Goal: Transaction & Acquisition: Register for event/course

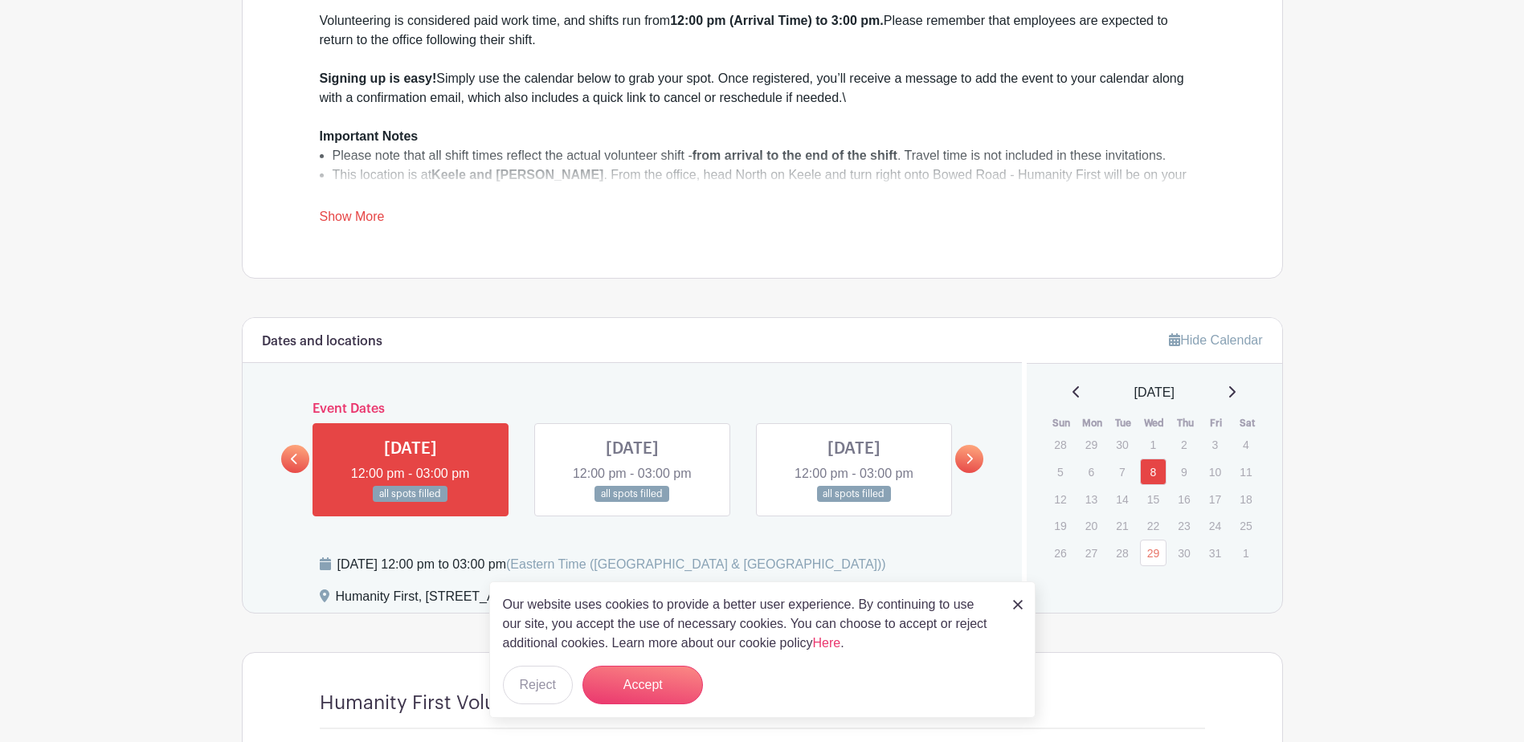
scroll to position [723, 0]
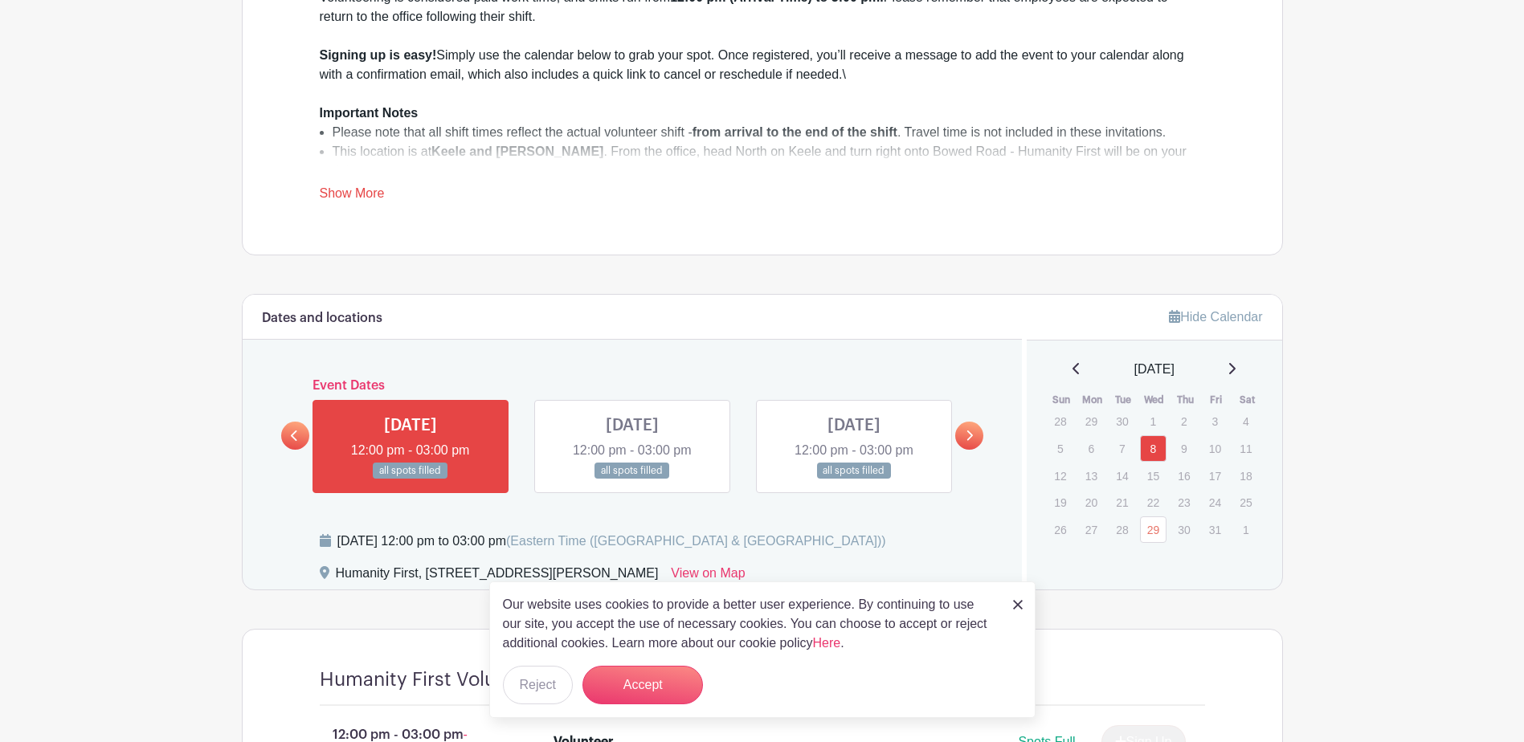
click at [1015, 604] on img at bounding box center [1018, 605] width 10 height 10
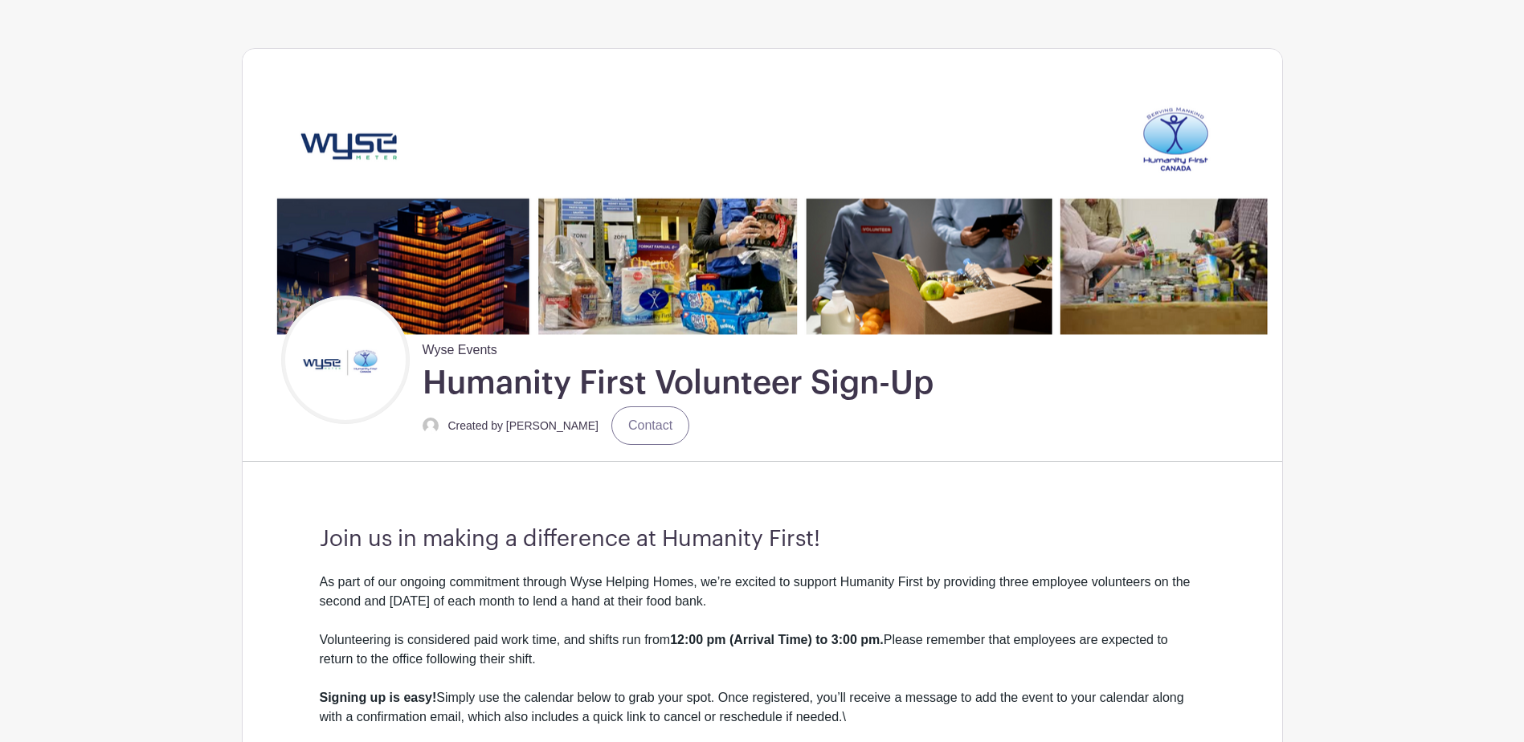
scroll to position [0, 0]
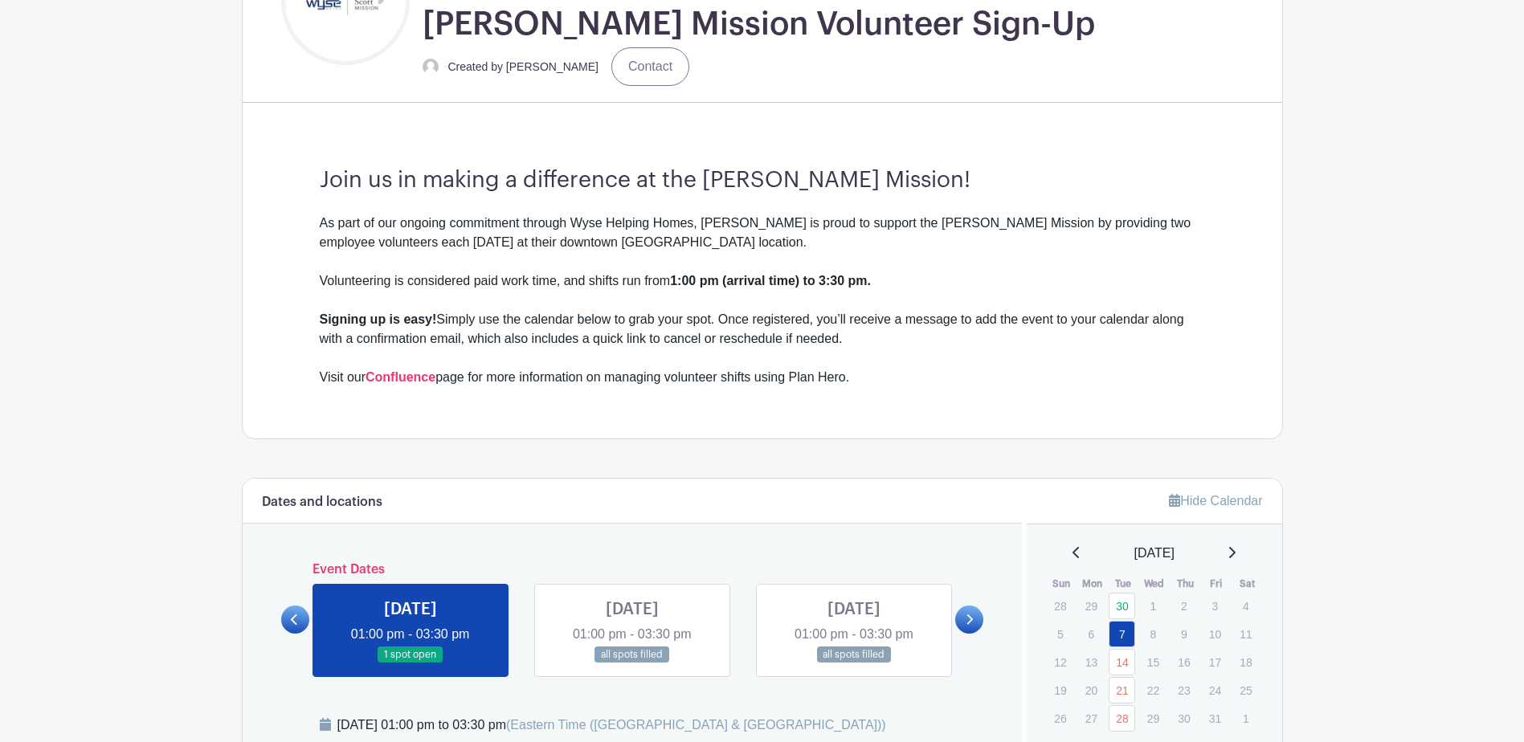
scroll to position [562, 0]
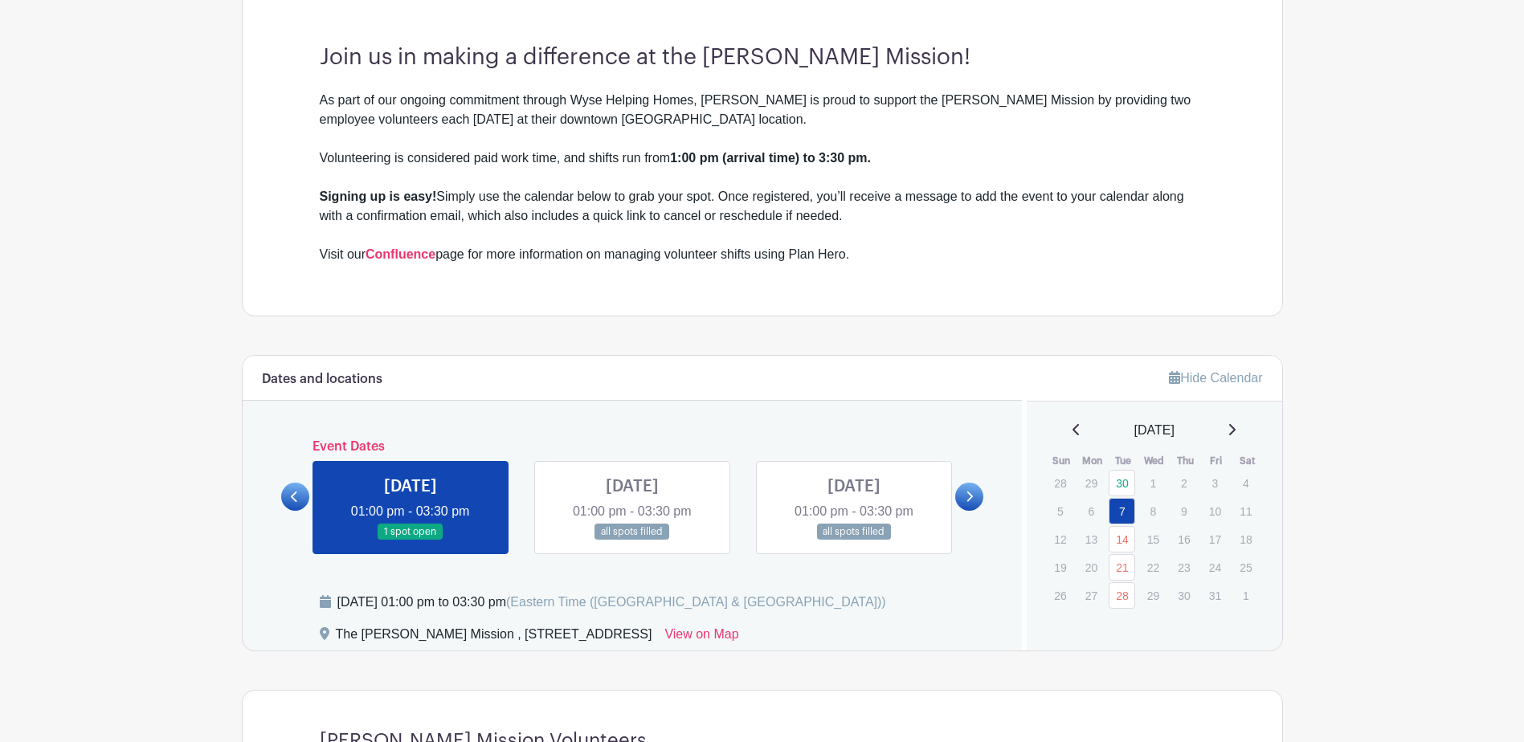
click at [411, 541] on link at bounding box center [411, 541] width 0 height 0
click at [1122, 513] on link "7" at bounding box center [1122, 511] width 27 height 27
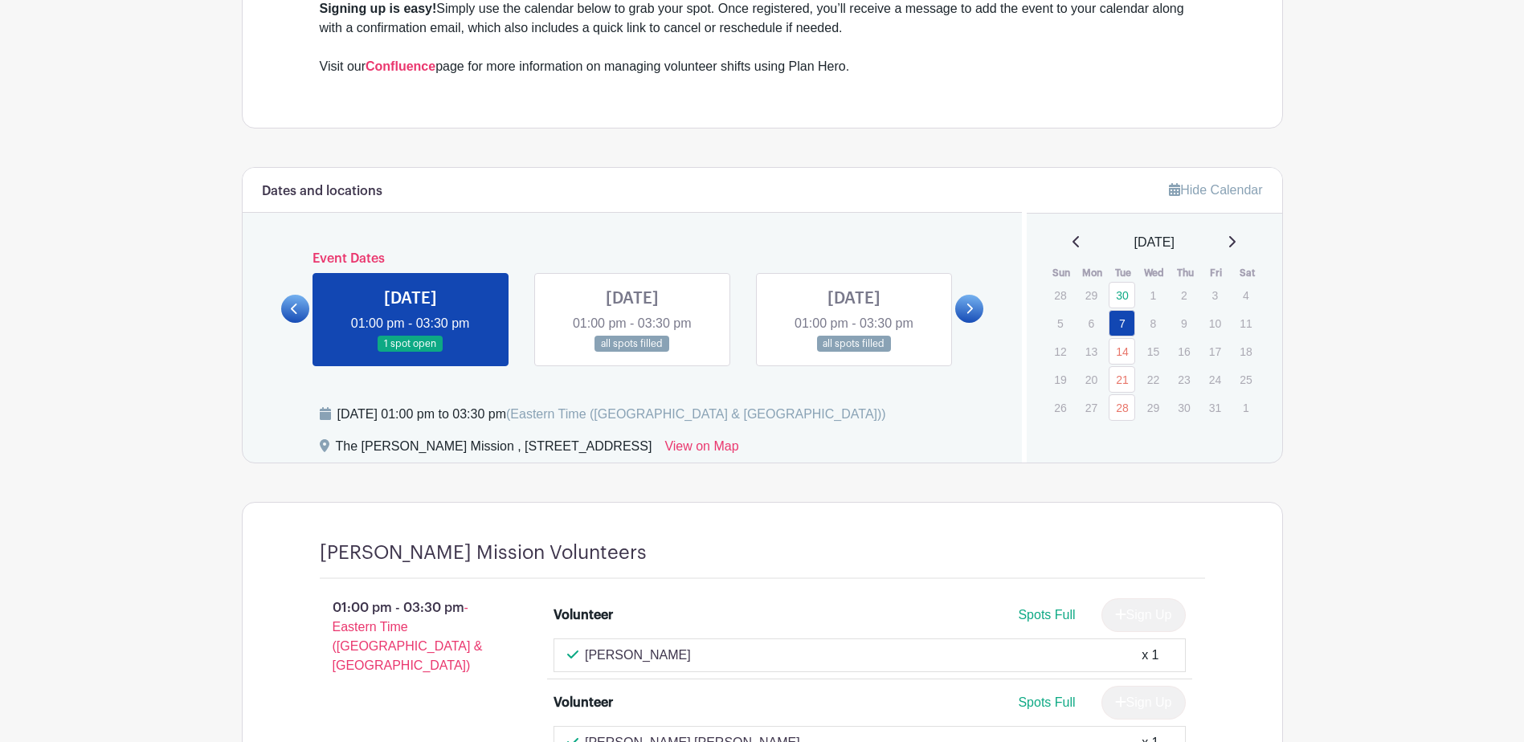
scroll to position [723, 0]
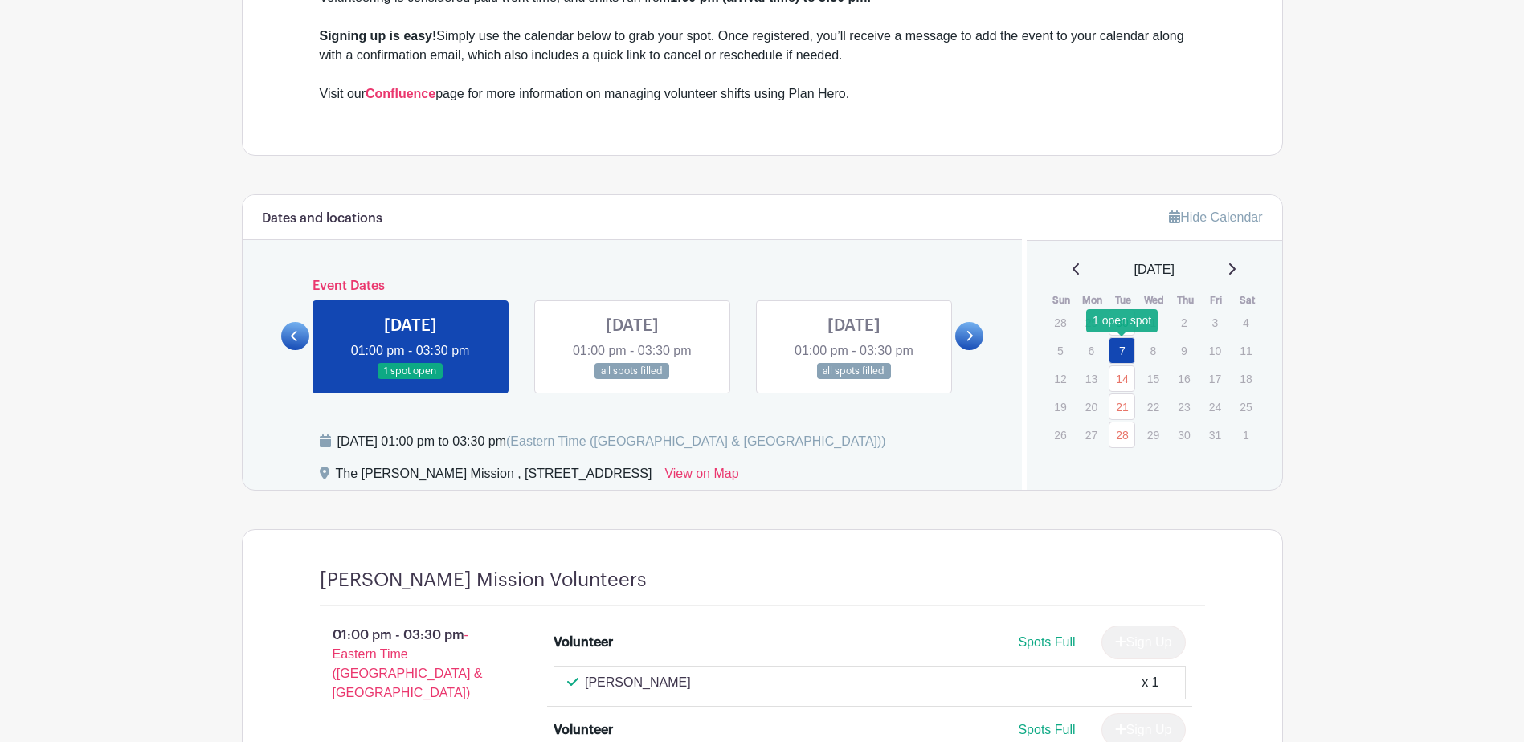
click at [1117, 354] on link "7" at bounding box center [1122, 350] width 27 height 27
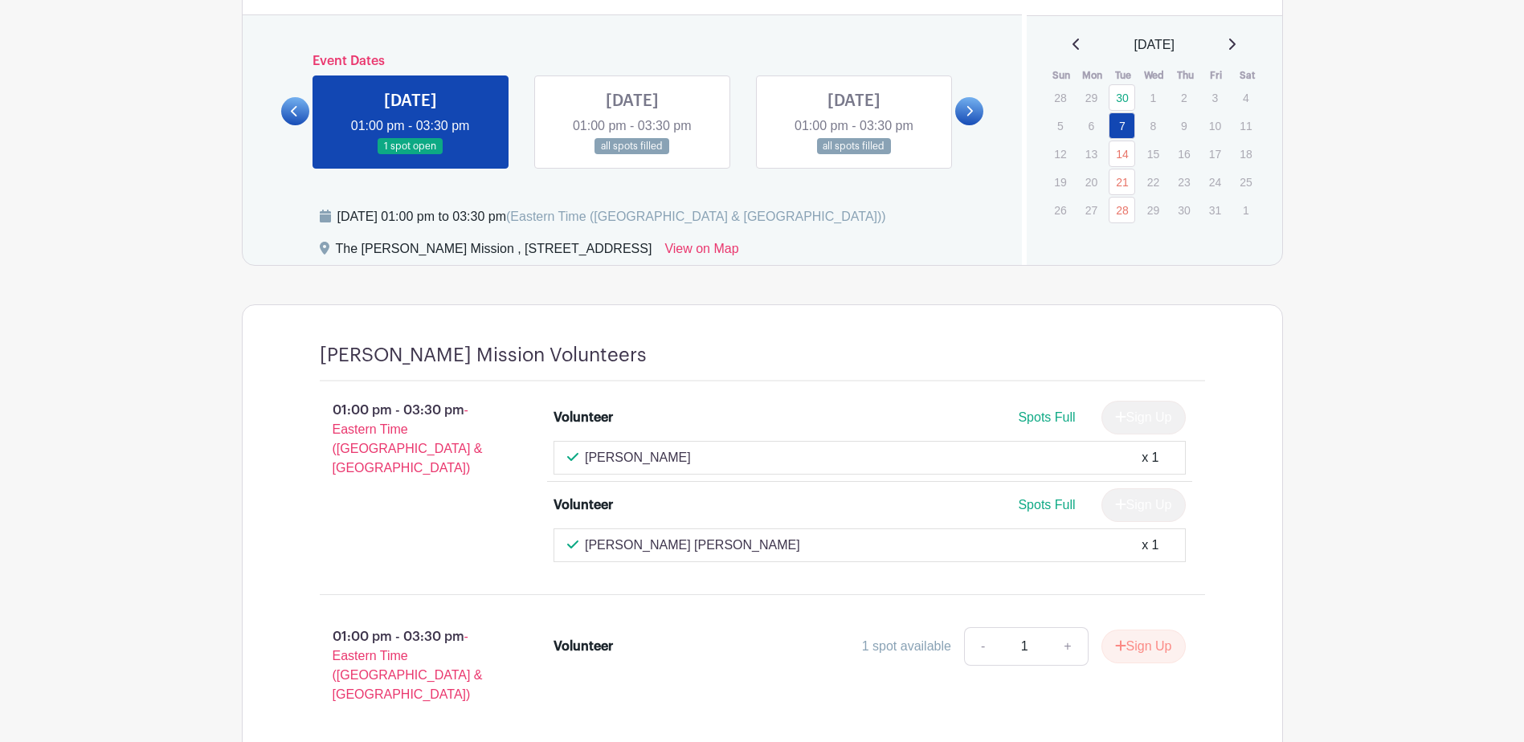
scroll to position [929, 0]
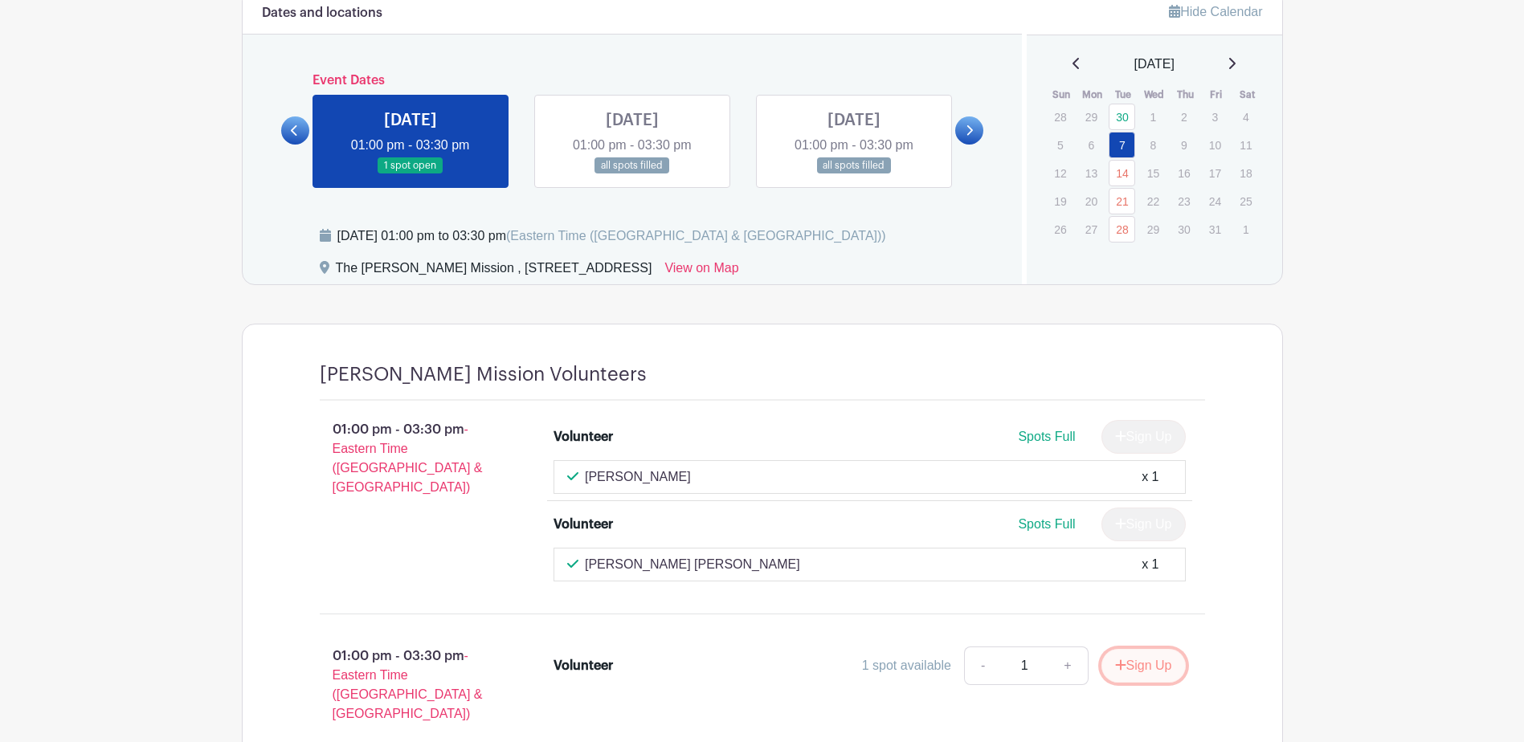
click at [1126, 670] on button "Sign Up" at bounding box center [1143, 666] width 84 height 34
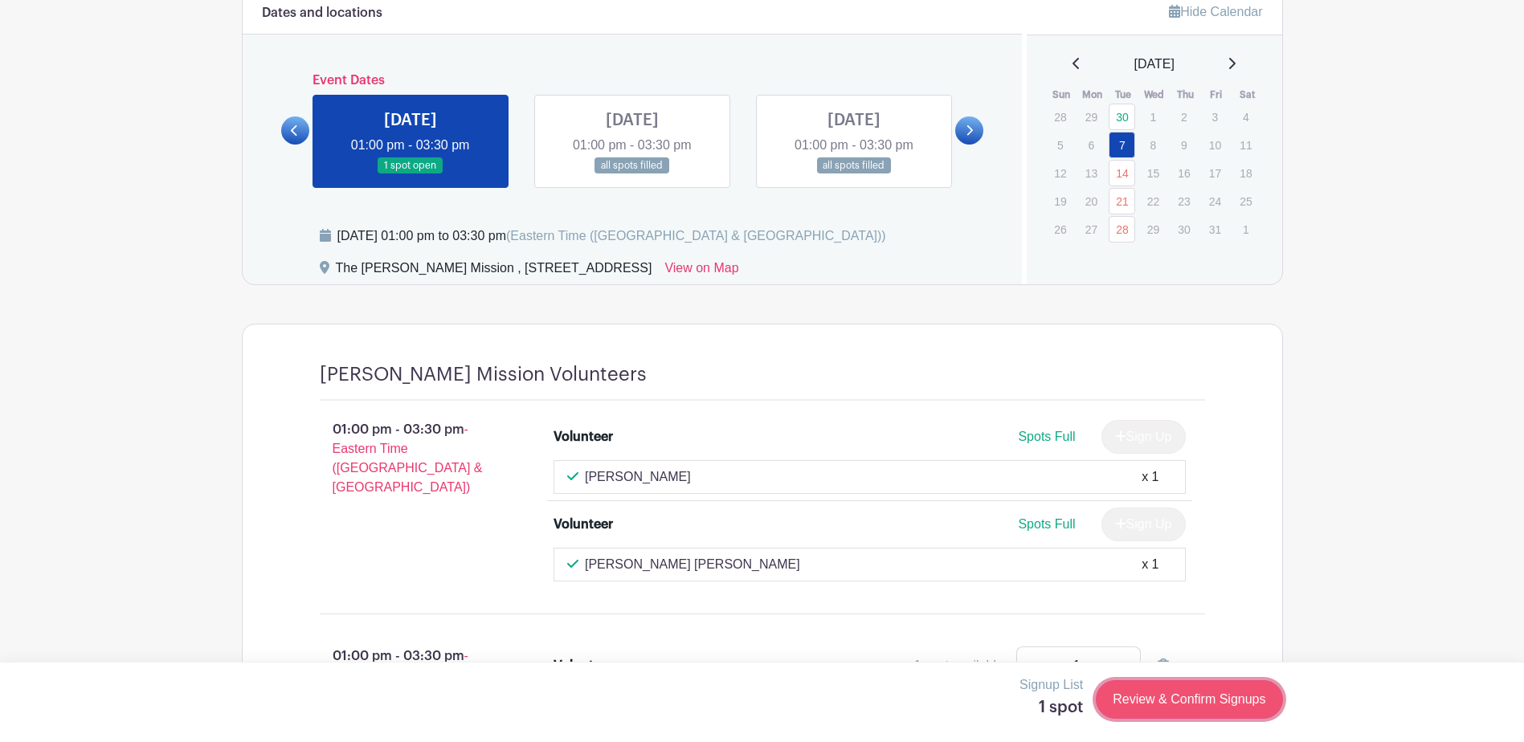
click at [1187, 701] on link "Review & Confirm Signups" at bounding box center [1189, 699] width 186 height 39
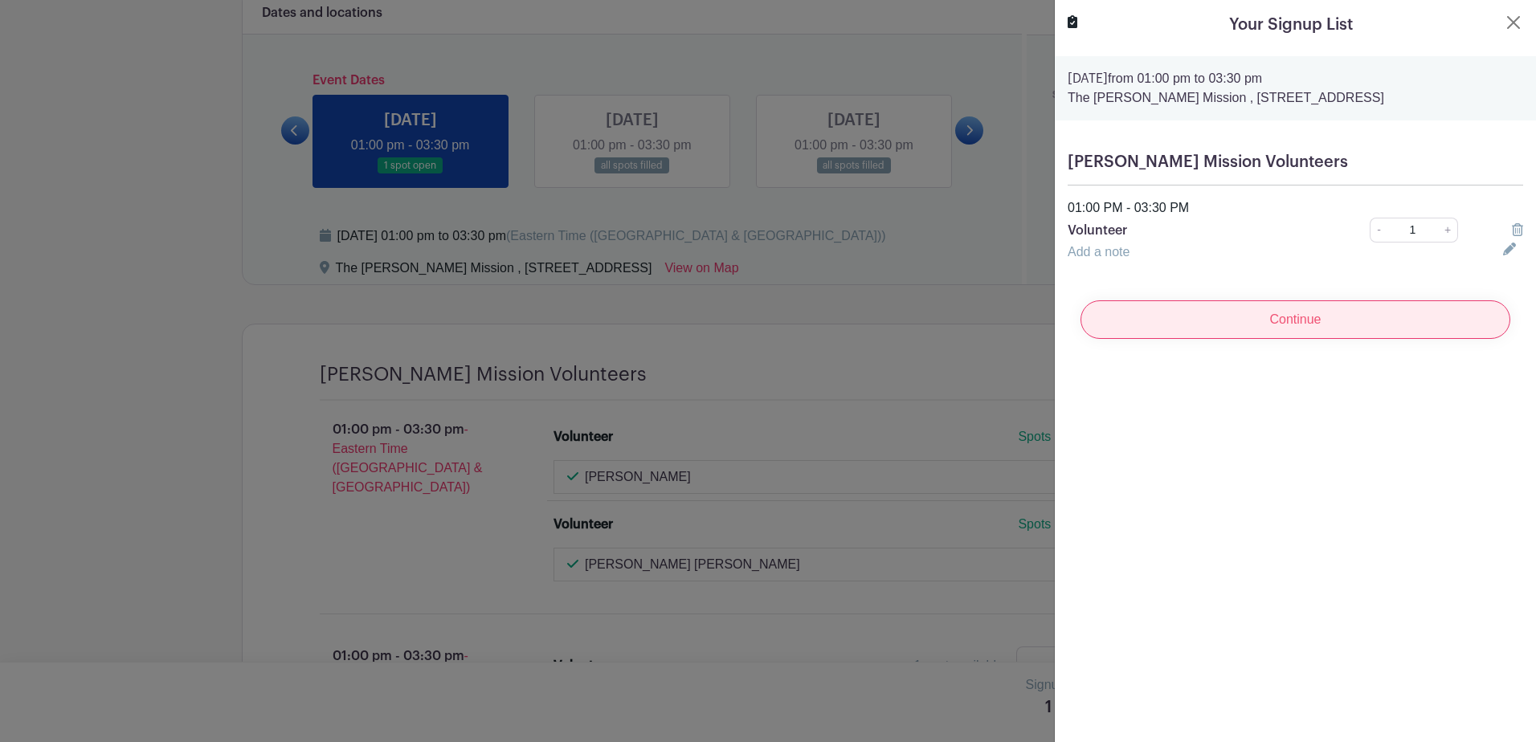
click at [1314, 325] on input "Continue" at bounding box center [1295, 319] width 430 height 39
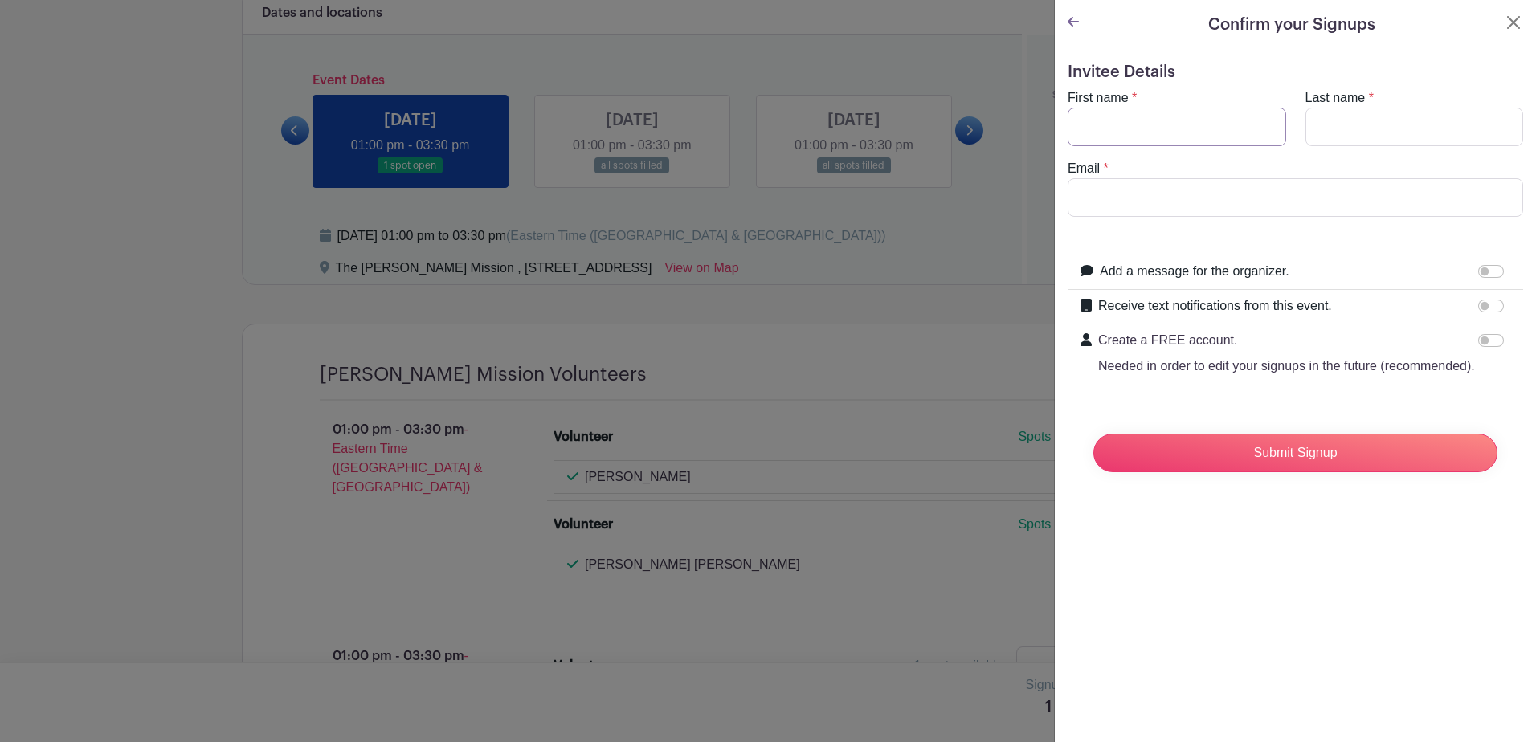
click at [1178, 123] on input "First name" at bounding box center [1177, 127] width 219 height 39
type input "[PERSON_NAME]"
type input "Gopal"
click at [1166, 202] on input "Email" at bounding box center [1295, 197] width 455 height 39
type input "[EMAIL_ADDRESS][DOMAIN_NAME]"
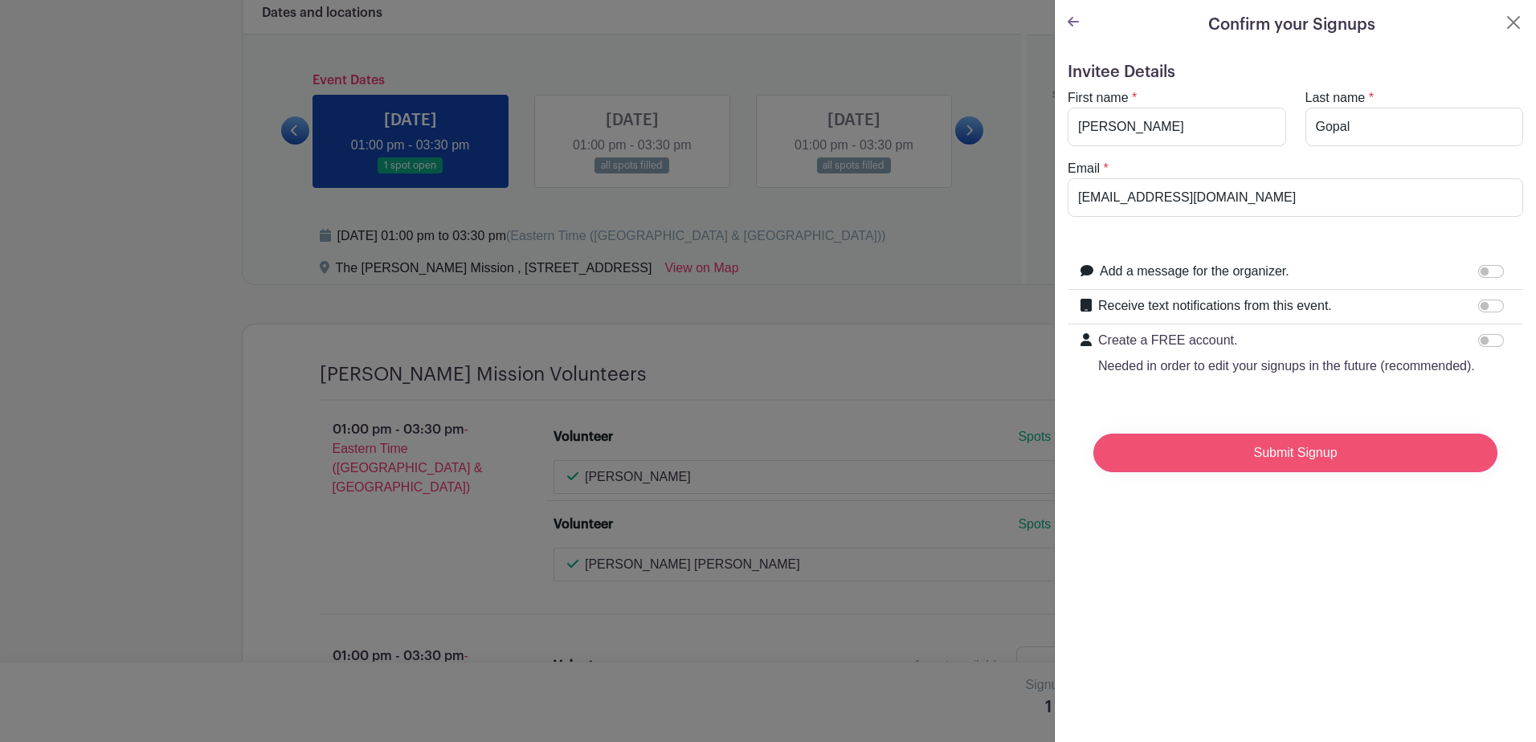
click at [1301, 472] on input "Submit Signup" at bounding box center [1295, 453] width 404 height 39
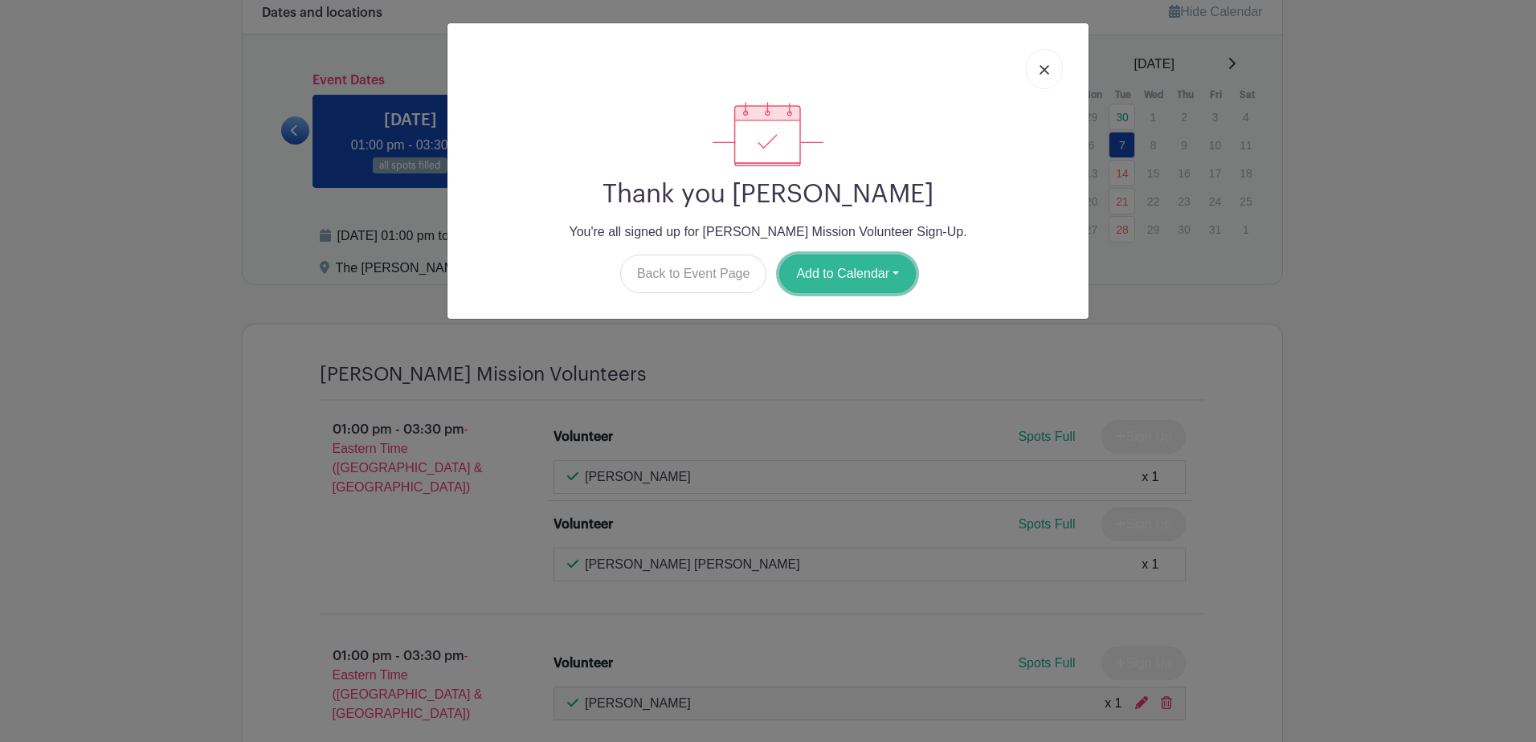
click at [823, 276] on button "Add to Calendar" at bounding box center [847, 274] width 137 height 39
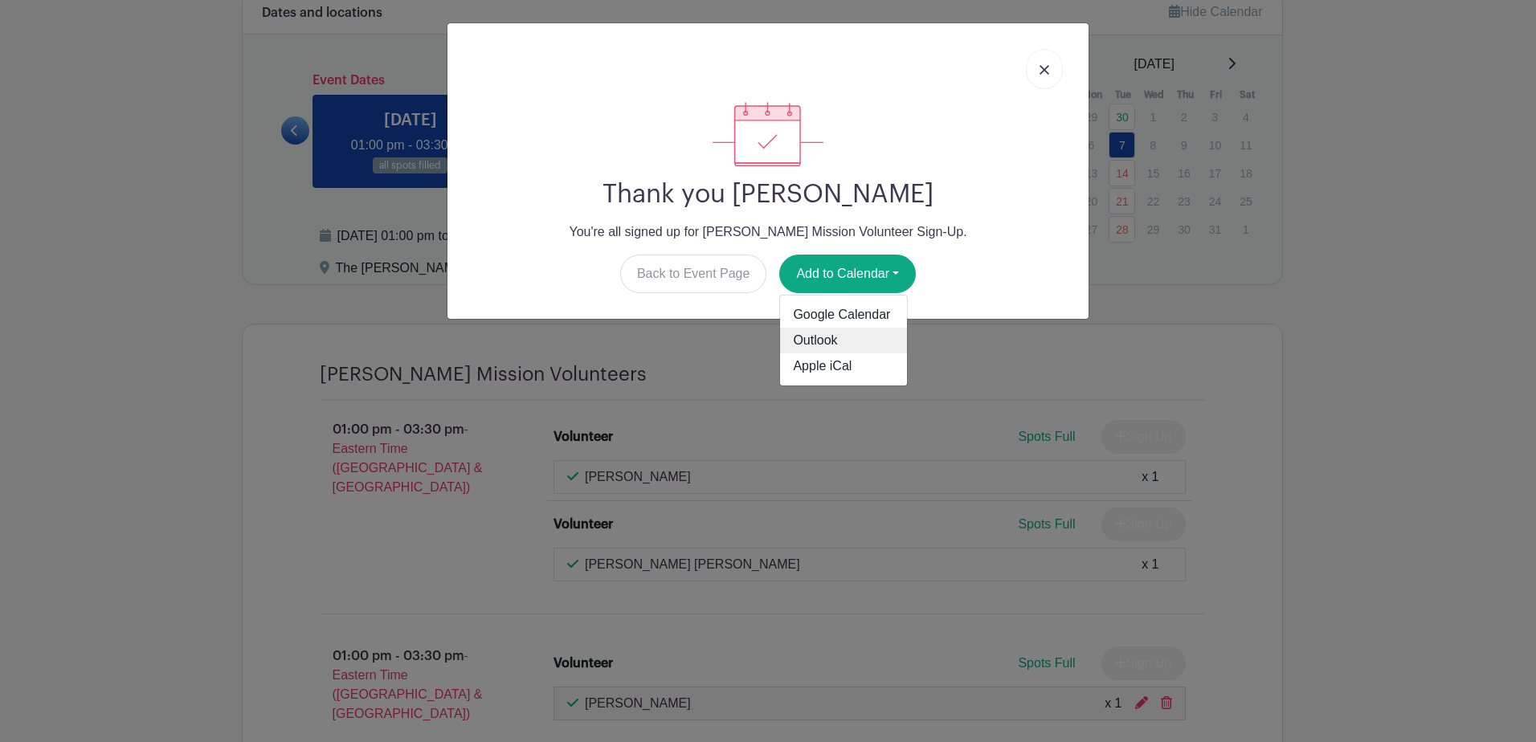
click at [831, 341] on link "Outlook" at bounding box center [843, 341] width 127 height 26
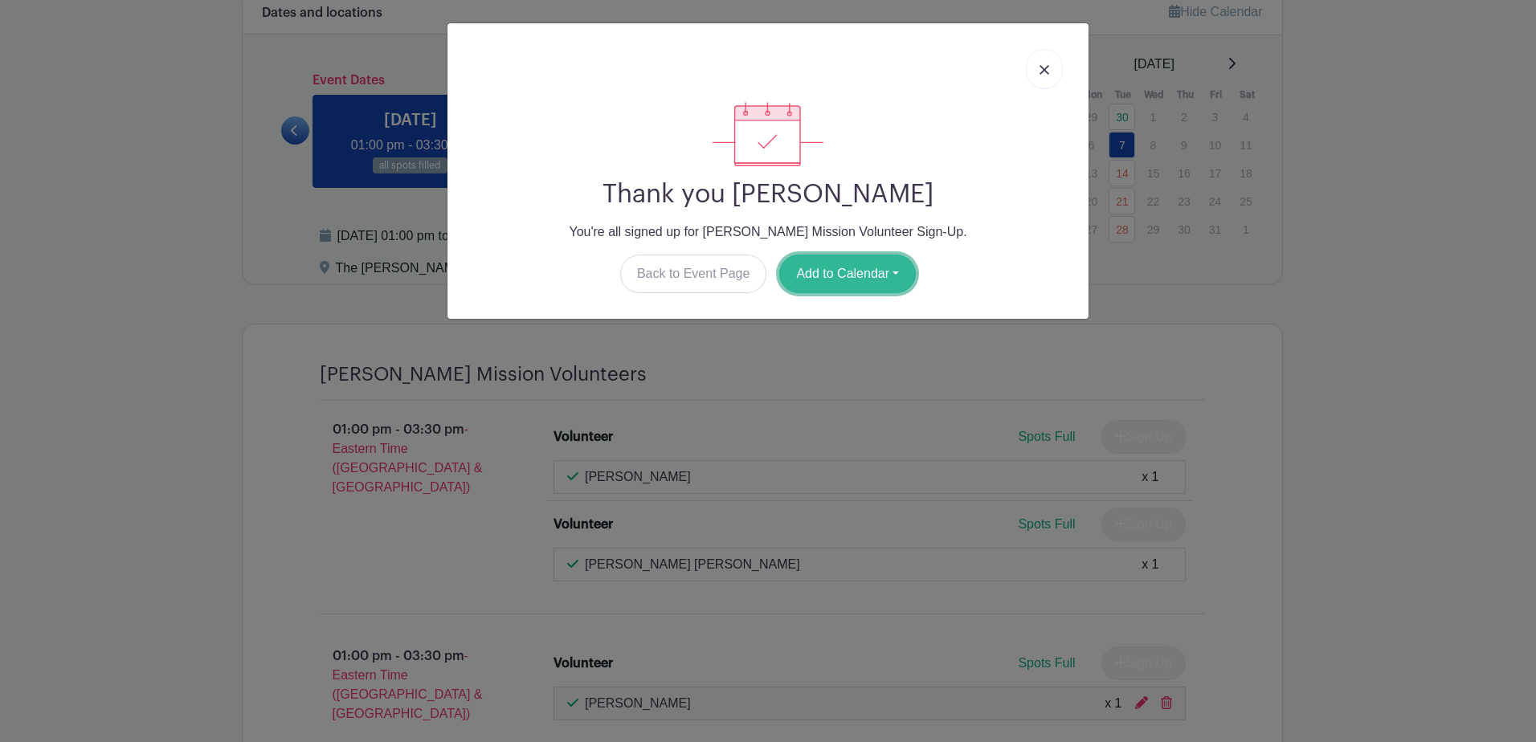
click at [847, 273] on button "Add to Calendar" at bounding box center [847, 274] width 137 height 39
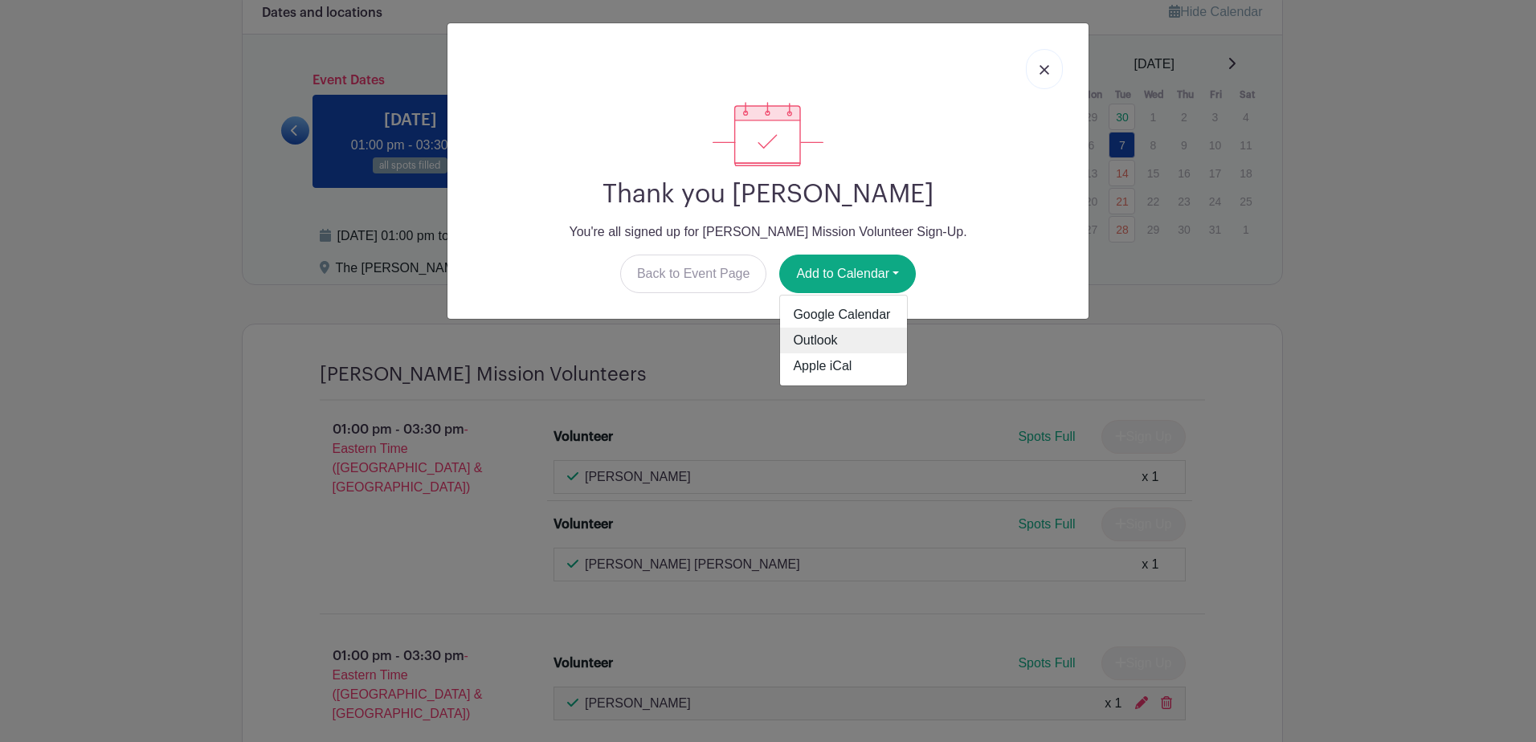
click at [831, 341] on link "Outlook" at bounding box center [843, 341] width 127 height 26
click at [1047, 69] on img at bounding box center [1045, 70] width 10 height 10
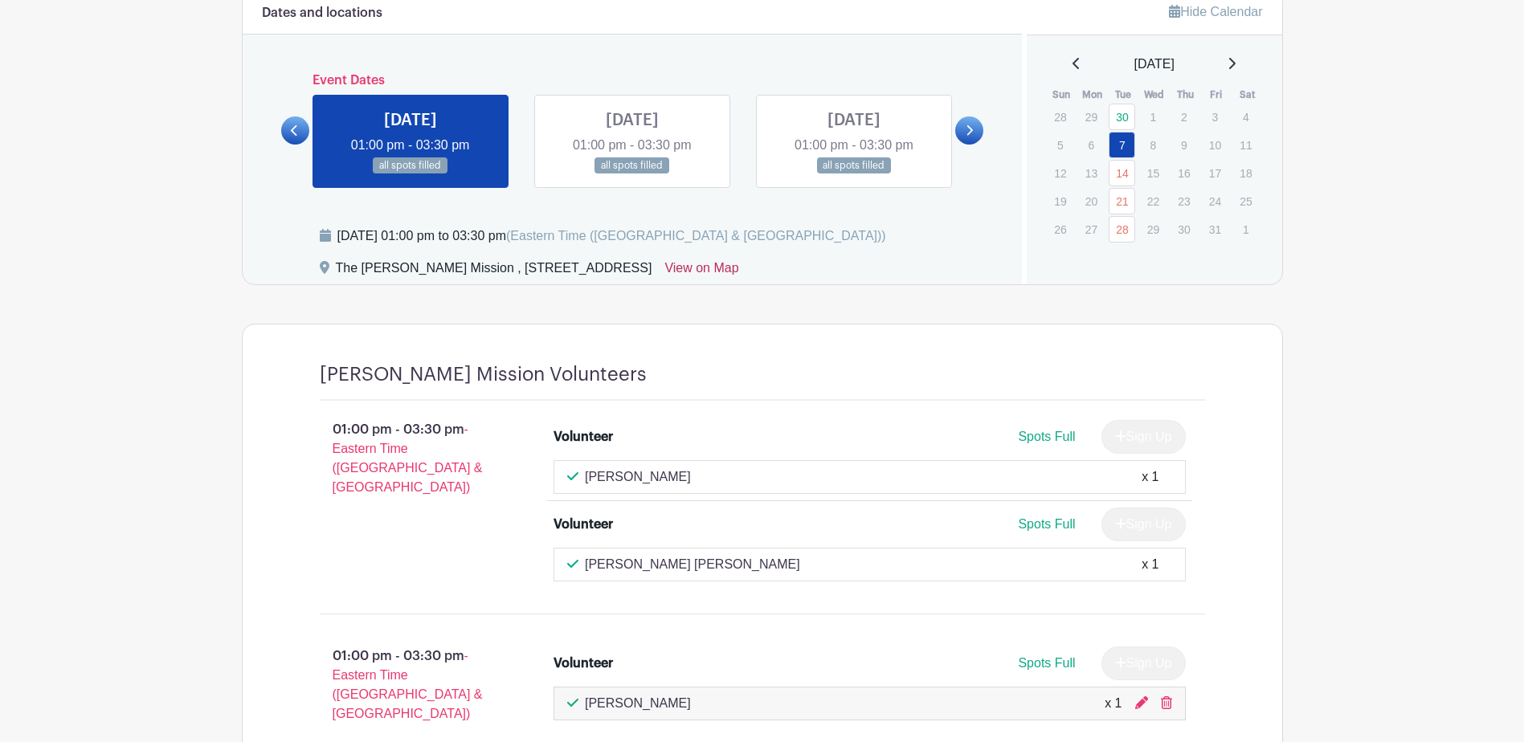
click at [738, 271] on link "View on Map" at bounding box center [701, 272] width 74 height 26
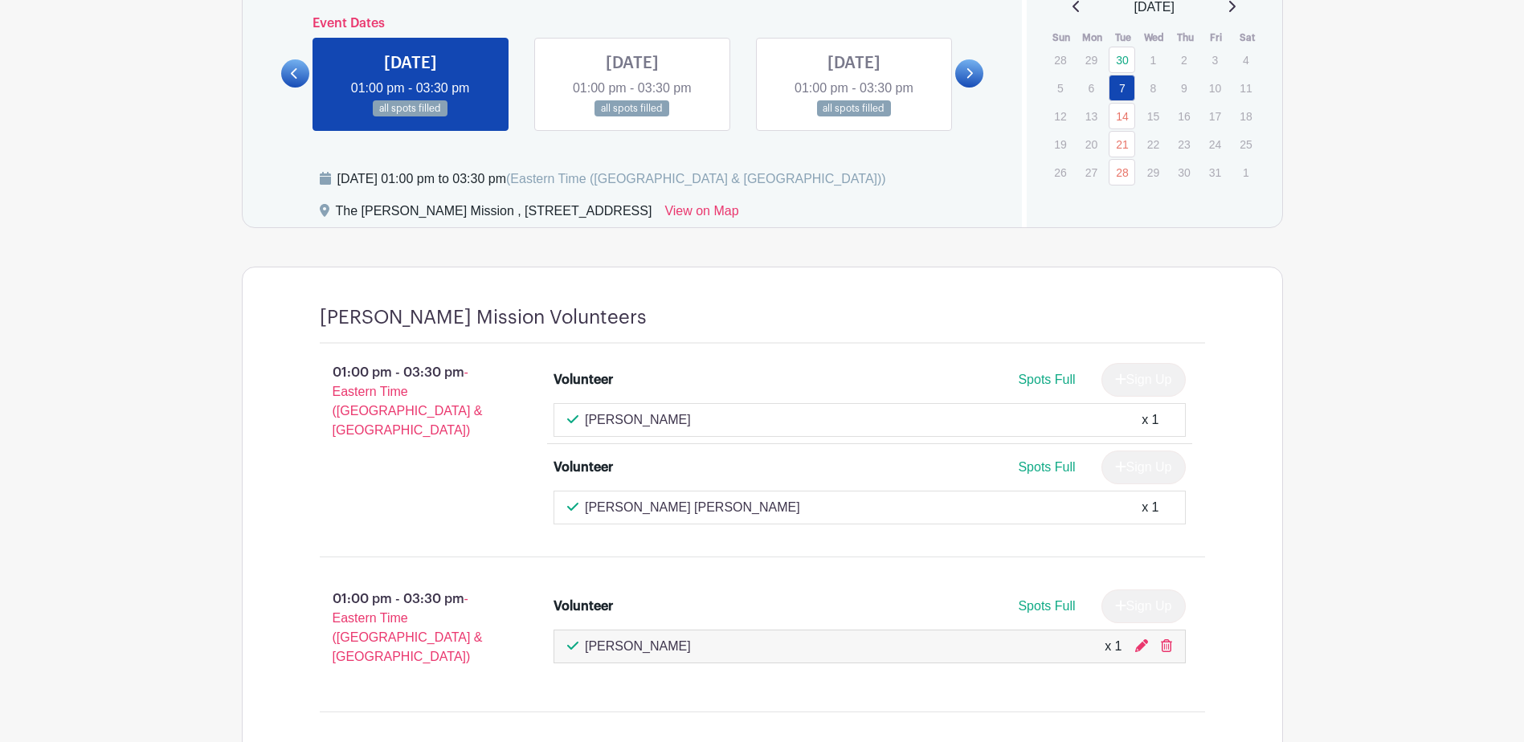
scroll to position [1009, 0]
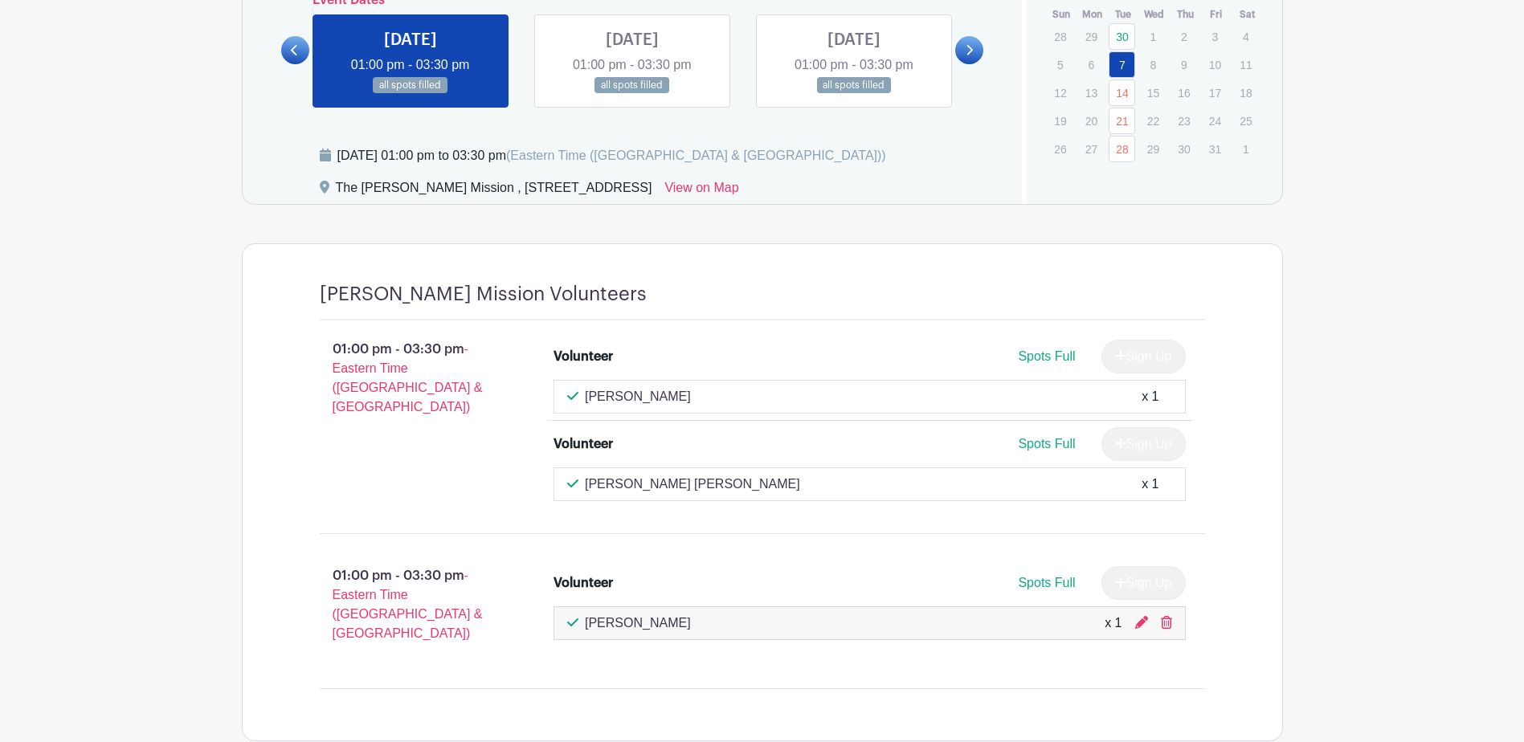
drag, startPoint x: 664, startPoint y: 390, endPoint x: 653, endPoint y: 396, distance: 13.0
click at [662, 395] on div "[PERSON_NAME] x 1" at bounding box center [869, 396] width 605 height 19
drag, startPoint x: 653, startPoint y: 396, endPoint x: 583, endPoint y: 390, distance: 70.1
click at [583, 390] on div "[PERSON_NAME] x 1" at bounding box center [869, 396] width 605 height 19
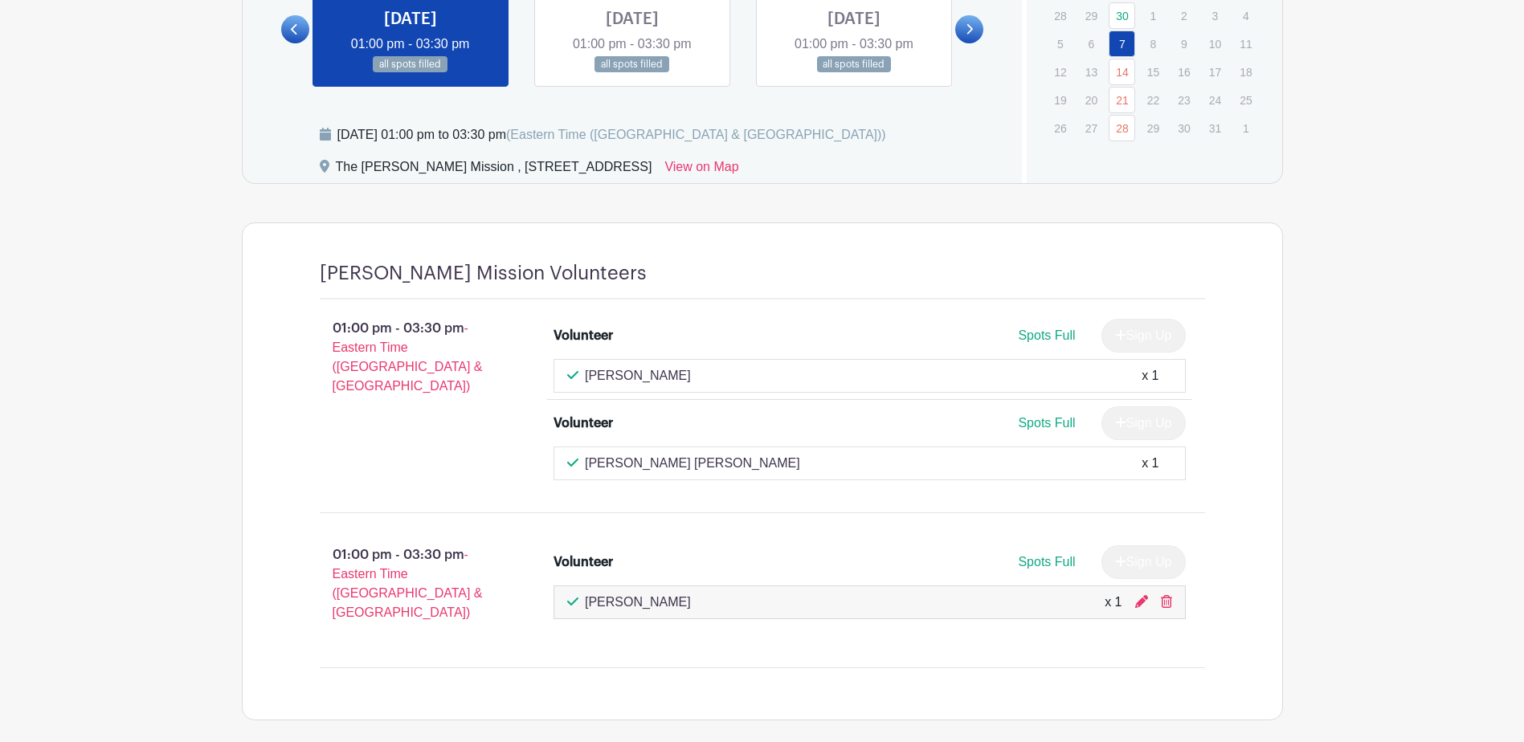
scroll to position [1089, 0]
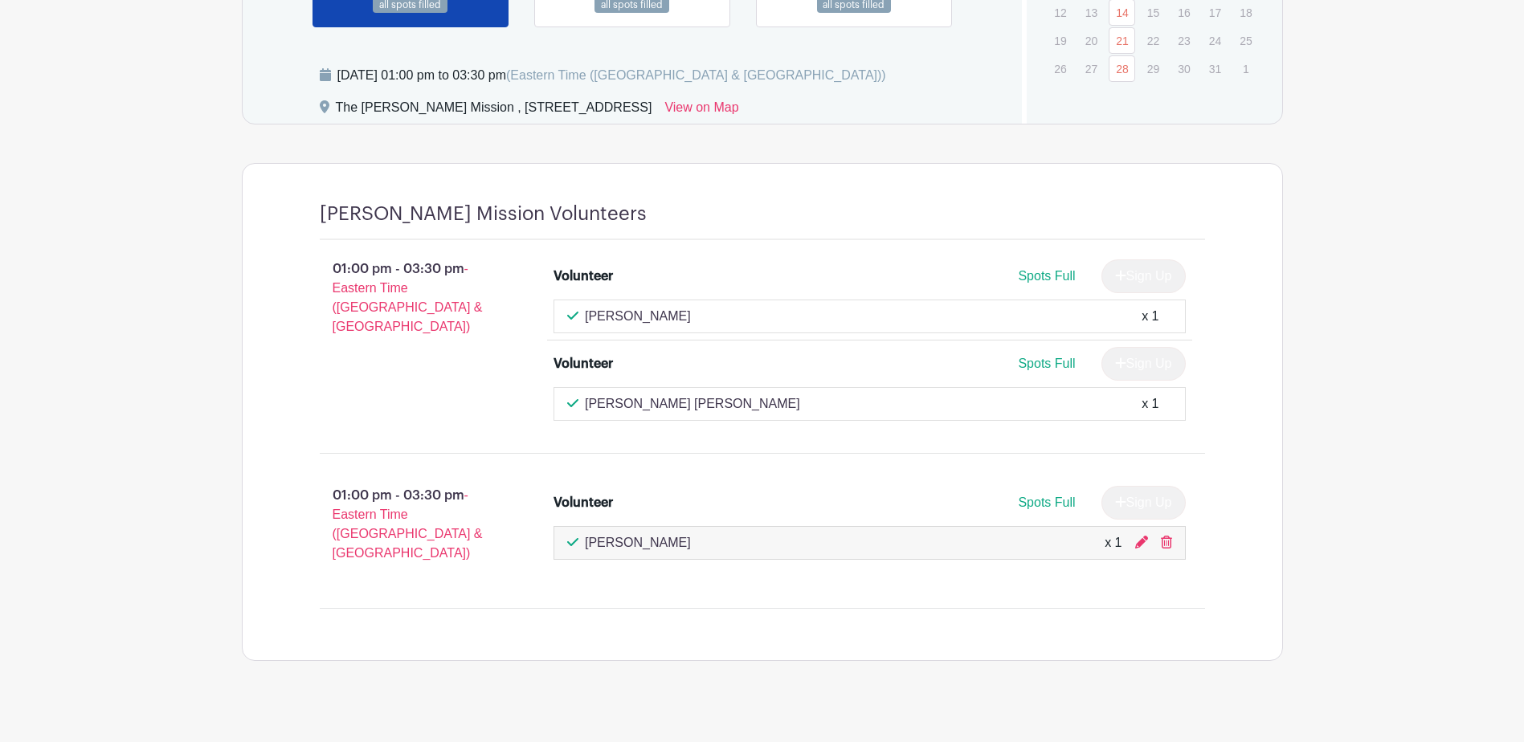
copy p "[PERSON_NAME]"
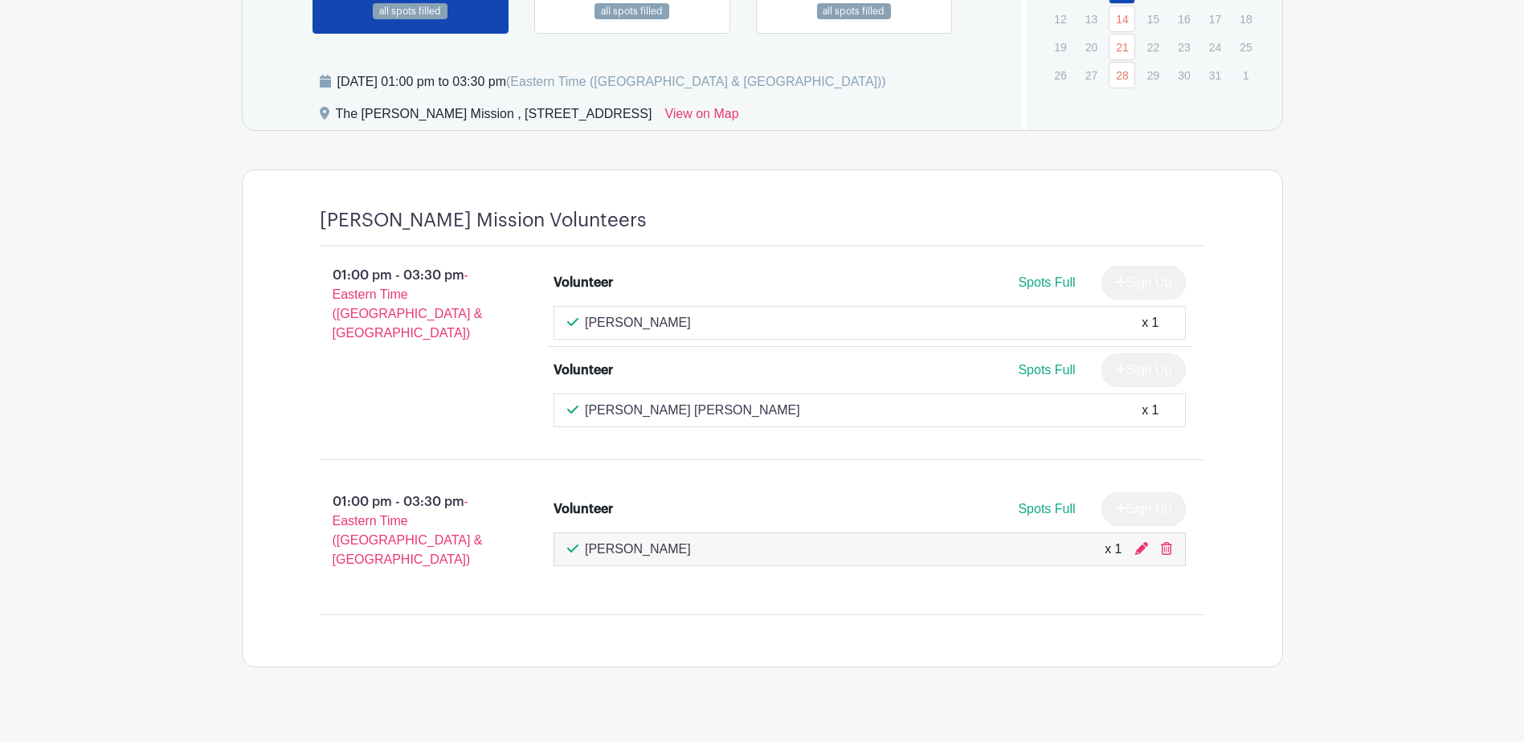
scroll to position [1093, 0]
